Goal: Task Accomplishment & Management: Manage account settings

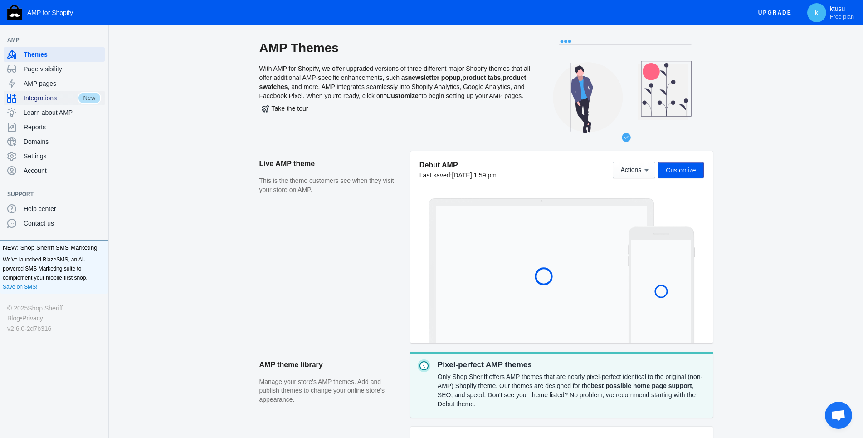
click at [59, 98] on span "Integrations" at bounding box center [51, 97] width 54 height 9
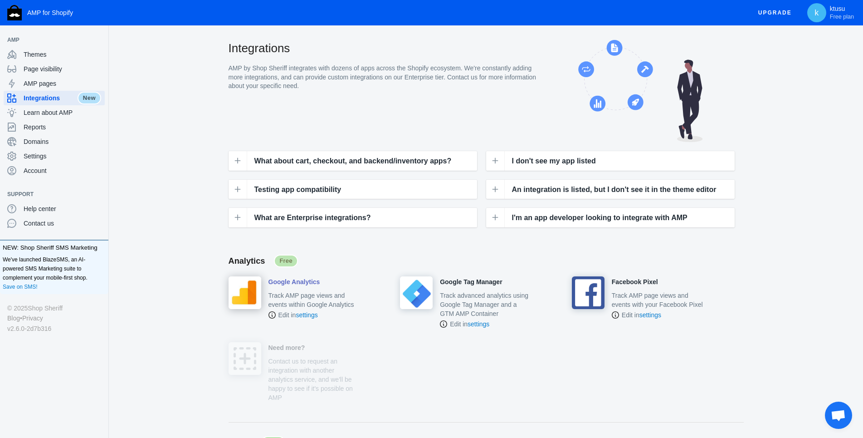
click at [302, 284] on h4 "Google Analytics" at bounding box center [294, 282] width 52 height 8
click at [457, 280] on h4 "Google Tag Manager" at bounding box center [471, 282] width 62 height 8
click at [340, 317] on p "Edit in settings" at bounding box center [314, 314] width 92 height 9
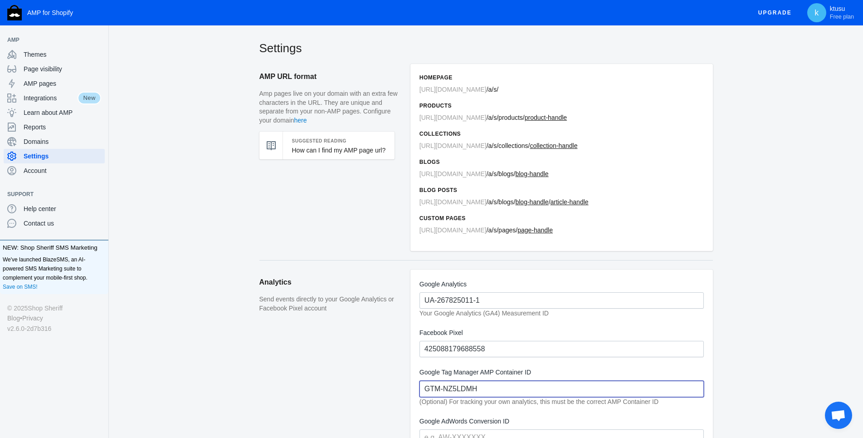
click at [509, 384] on input "GTM-NZ5LDMH" at bounding box center [561, 388] width 284 height 16
paste input "K27TFM7J"
type input "GTM-K27TFM7J"
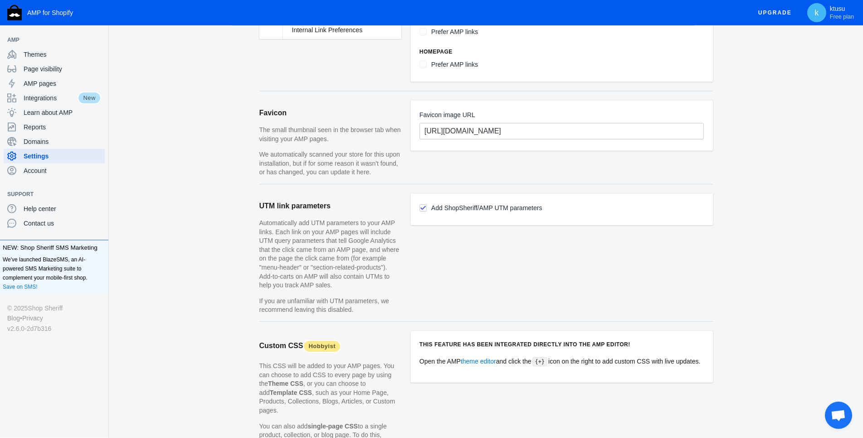
scroll to position [806, 0]
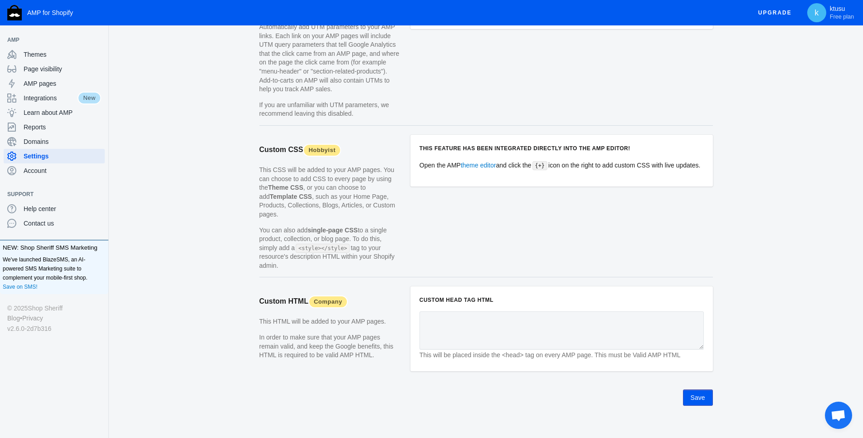
click at [698, 389] on button "Save" at bounding box center [698, 397] width 30 height 16
click at [490, 164] on link "theme editor" at bounding box center [478, 164] width 35 height 7
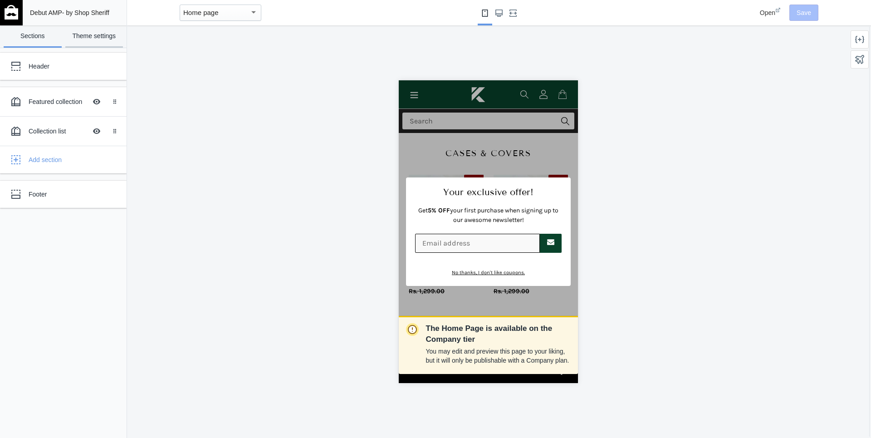
click at [96, 38] on link "Theme settings" at bounding box center [94, 36] width 58 height 22
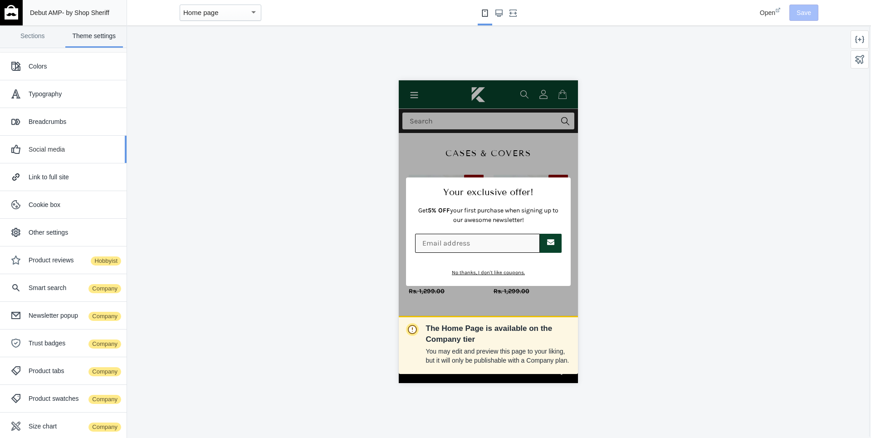
scroll to position [34, 0]
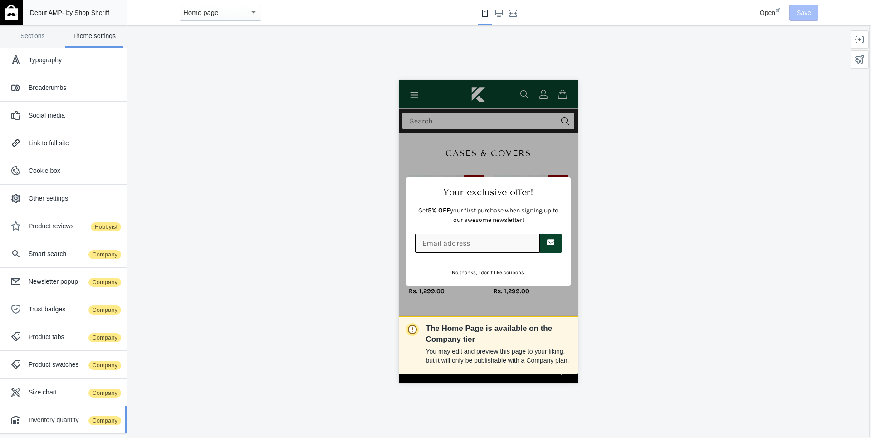
click at [46, 425] on div "Inventory quantity Company" at bounding box center [63, 419] width 113 height 18
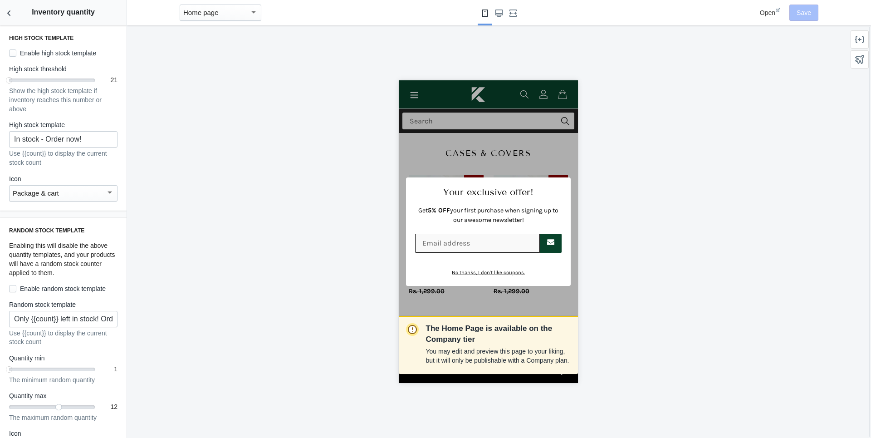
scroll to position [714, 0]
